Goal: Information Seeking & Learning: Learn about a topic

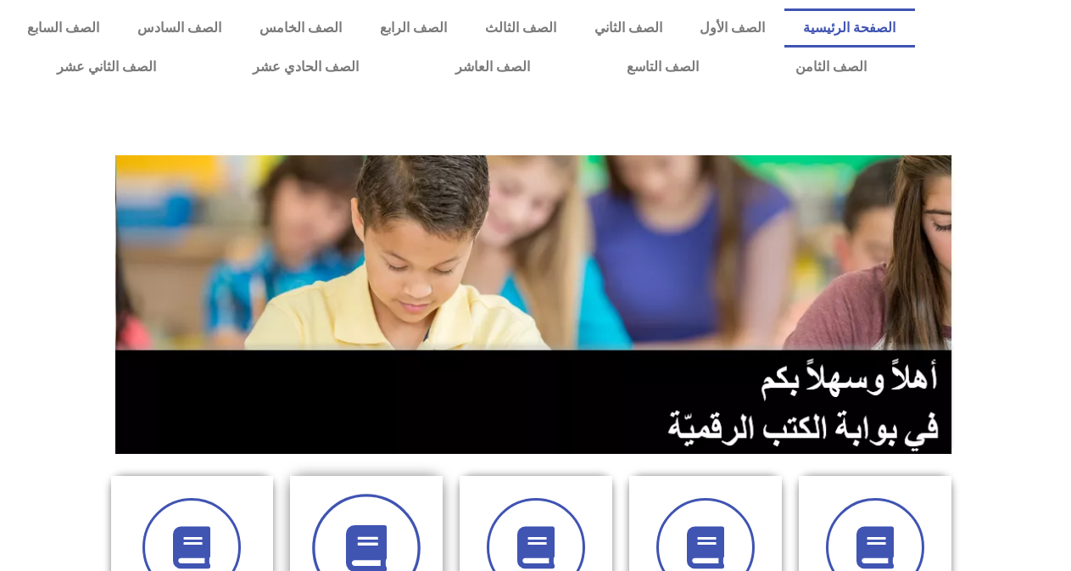
click at [367, 557] on icon at bounding box center [366, 548] width 47 height 47
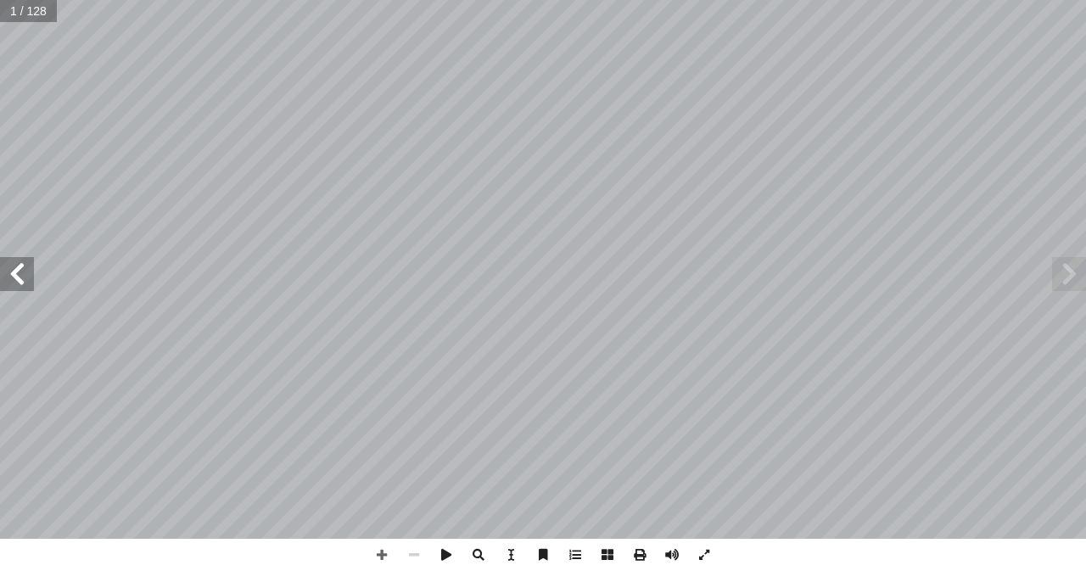
click at [20, 264] on span at bounding box center [17, 274] width 34 height 34
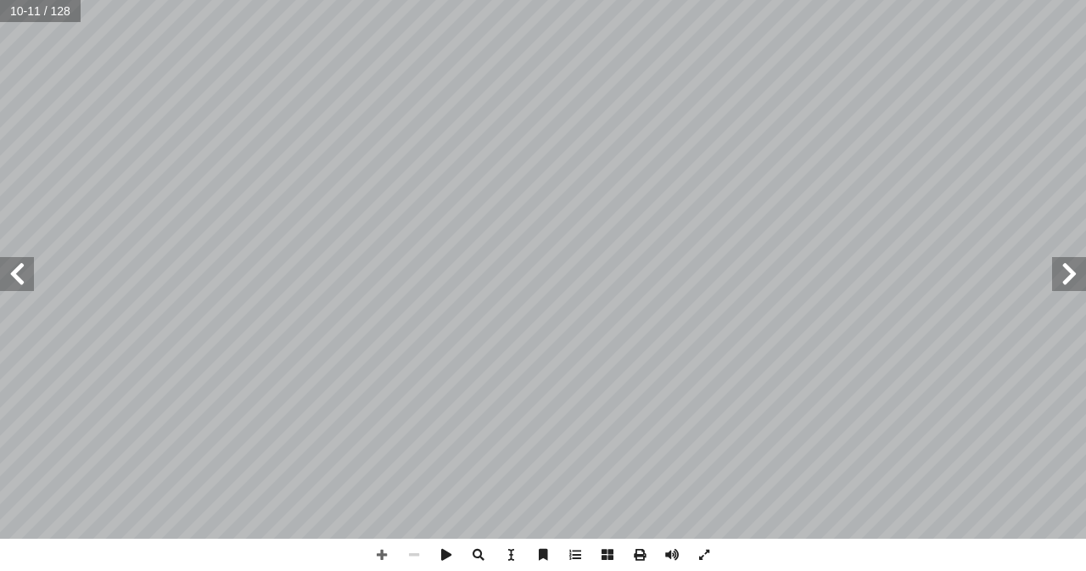
click at [20, 264] on span at bounding box center [17, 274] width 34 height 34
click at [383, 552] on span at bounding box center [382, 555] width 32 height 32
click at [28, 274] on span at bounding box center [17, 274] width 34 height 34
click at [382, 552] on span at bounding box center [382, 555] width 32 height 32
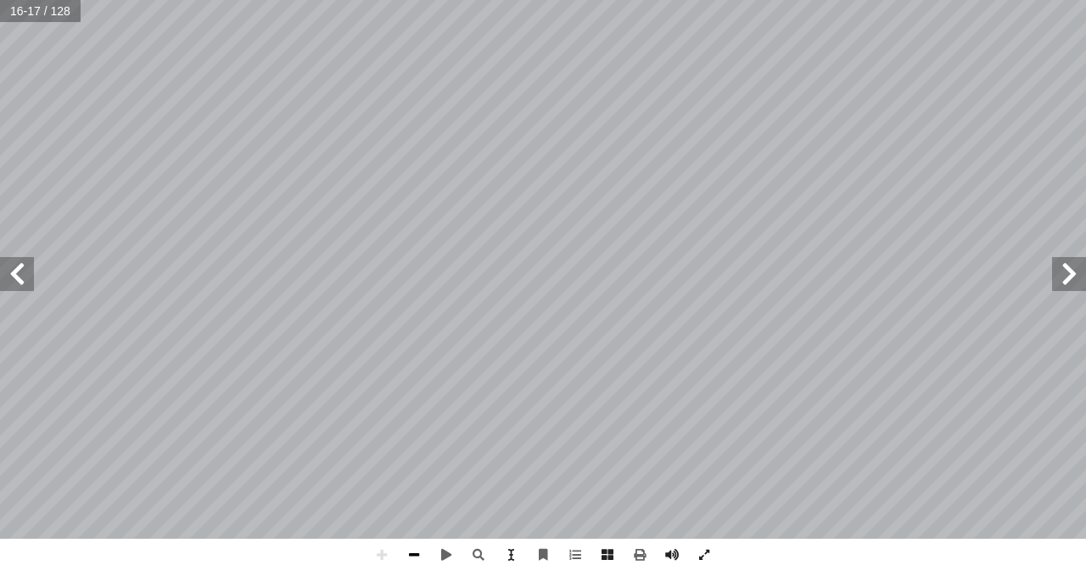
click at [407, 557] on span at bounding box center [414, 555] width 32 height 32
click at [26, 281] on span at bounding box center [17, 274] width 34 height 34
click at [381, 556] on span at bounding box center [382, 555] width 32 height 32
